Goal: Information Seeking & Learning: Learn about a topic

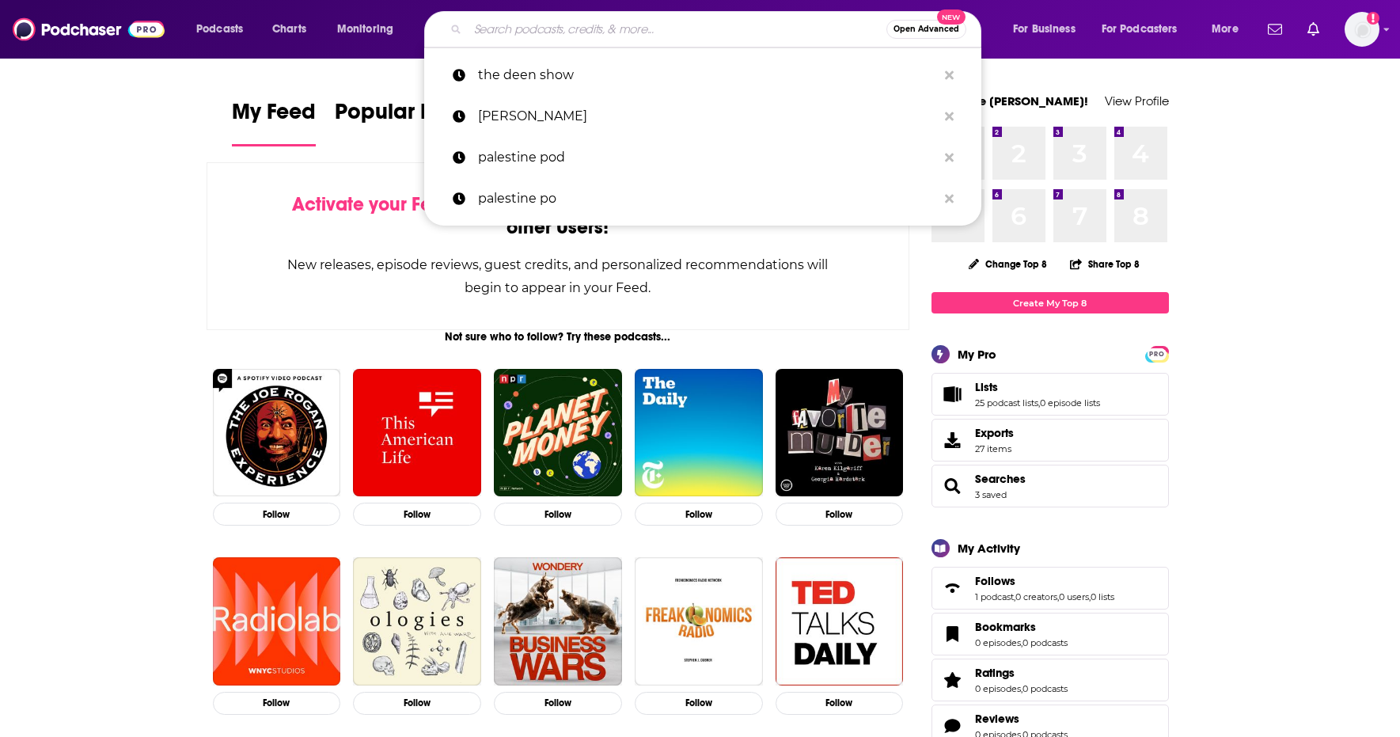
click at [676, 26] on input "Search podcasts, credits, & more..." at bounding box center [677, 29] width 419 height 25
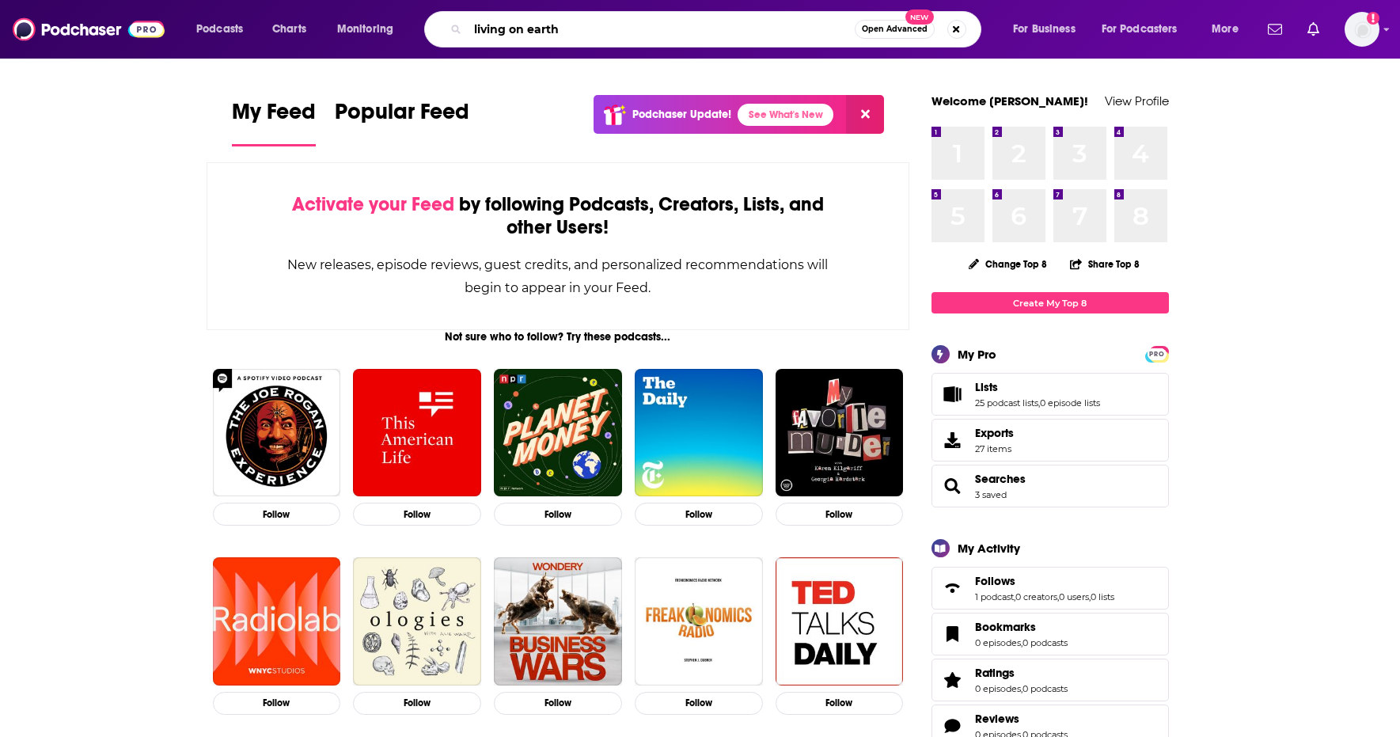
type input "living on earth"
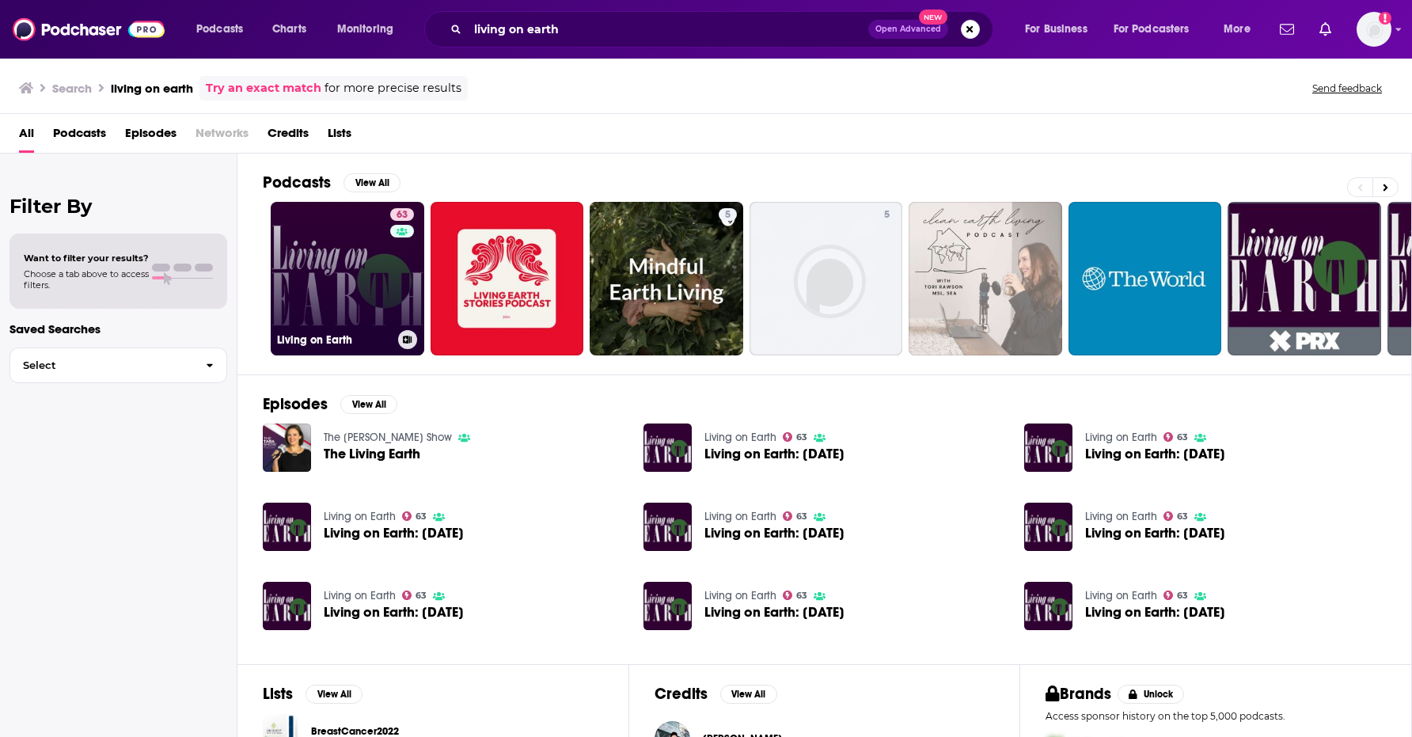
click at [390, 244] on div "63" at bounding box center [404, 269] width 28 height 122
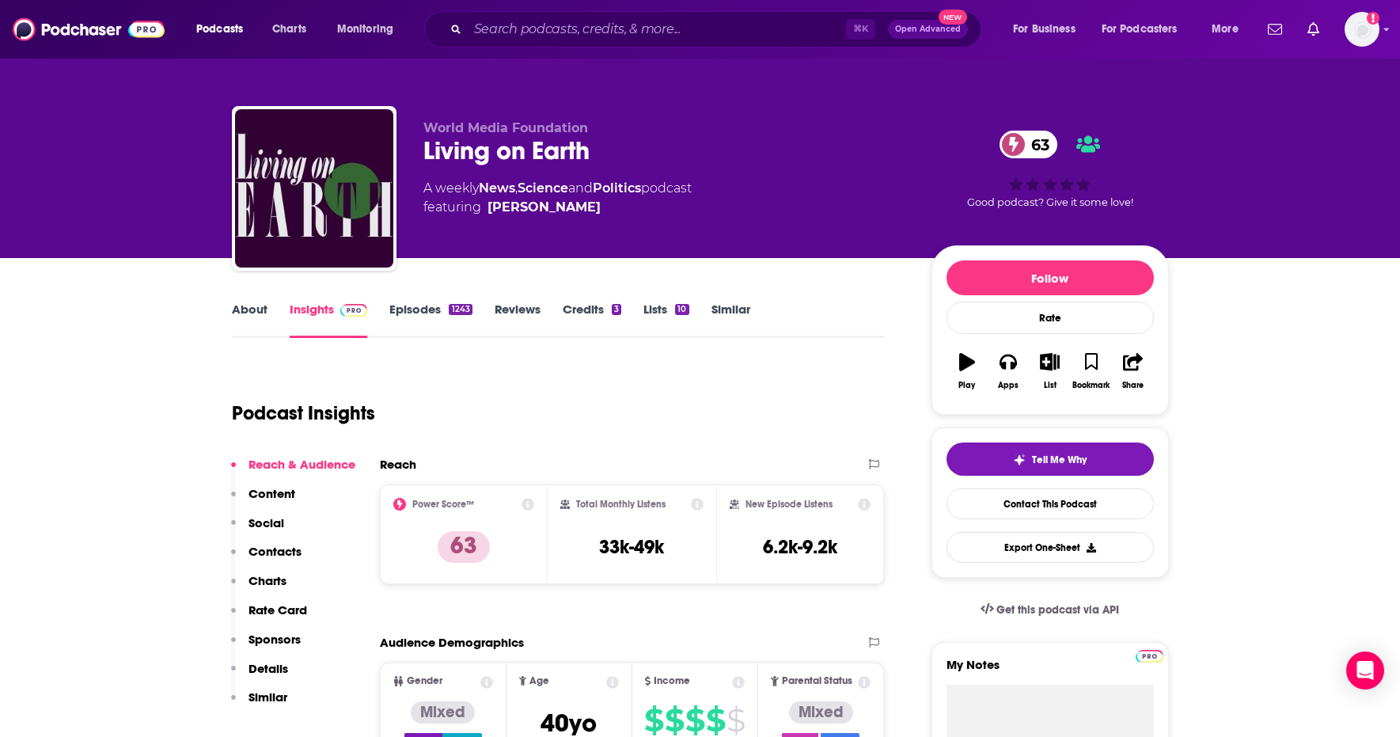
click at [739, 315] on link "Similar" at bounding box center [730, 319] width 39 height 36
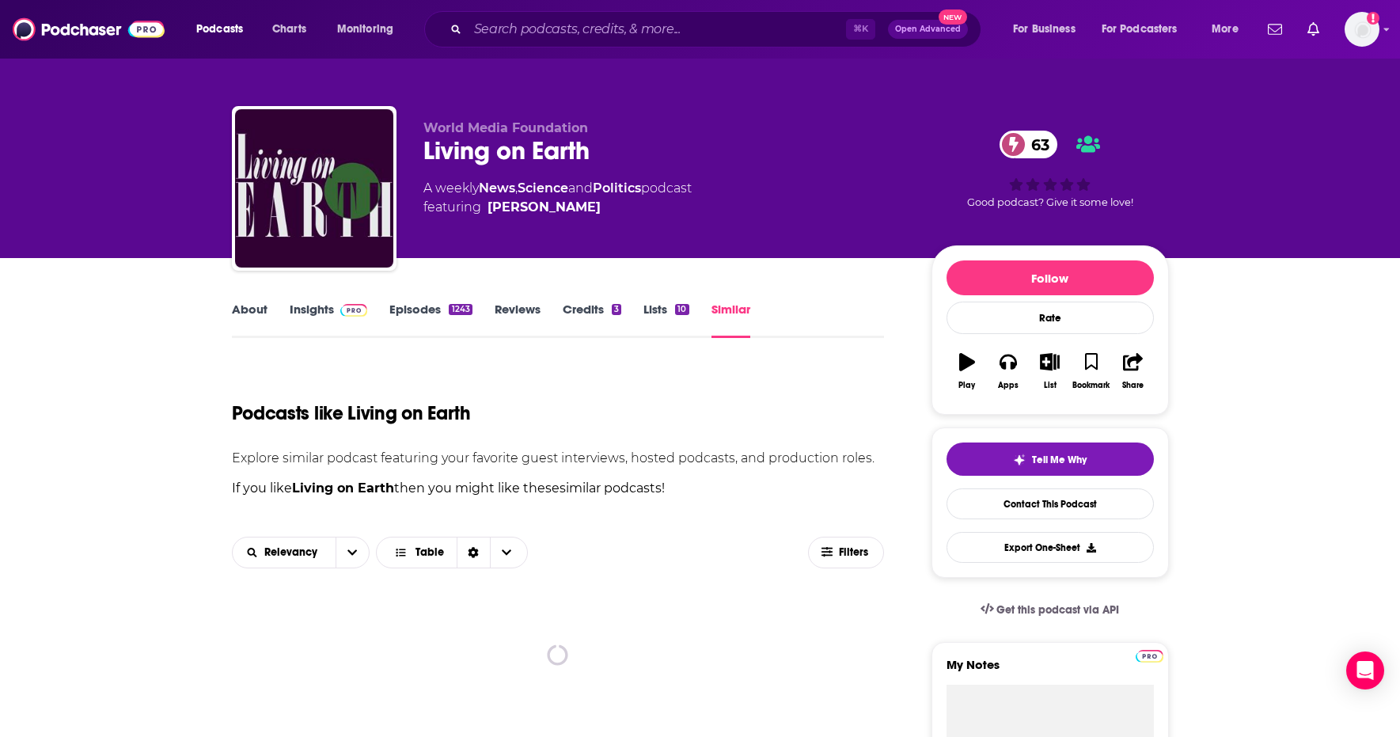
drag, startPoint x: 1399, startPoint y: 97, endPoint x: 1405, endPoint y: 150, distance: 53.4
click at [1399, 150] on html "Podcasts Charts Monitoring ⌘ K Open Advanced New For Business For Podcasters Mo…" at bounding box center [700, 368] width 1400 height 737
click at [1398, 137] on div "World Media Foundation Living on Earth 63 A weekly News , Science and Politics …" at bounding box center [700, 129] width 1400 height 258
